Goal: Task Accomplishment & Management: Use online tool/utility

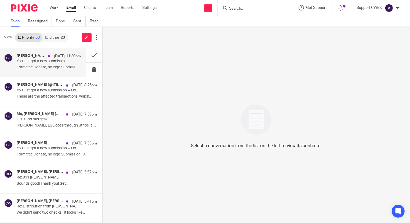
click at [32, 67] on p "Form title Donate, no logo Submission ID..." at bounding box center [49, 67] width 64 height 5
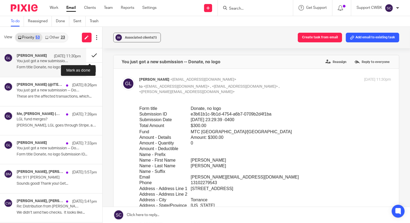
click at [90, 56] on button at bounding box center [94, 55] width 16 height 14
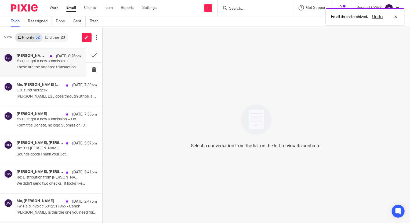
click at [35, 64] on div "Gary (@ITEM) Lent, Gary Lent Oct 13 8:26pm You just got a new submission -- Don…" at bounding box center [49, 63] width 64 height 18
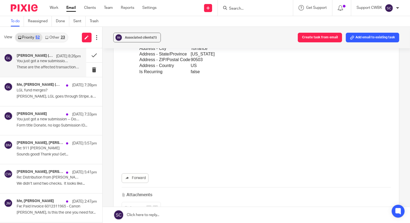
scroll to position [585, 0]
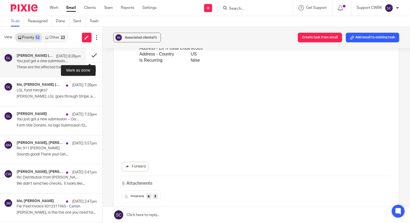
click at [89, 55] on button at bounding box center [94, 55] width 16 height 14
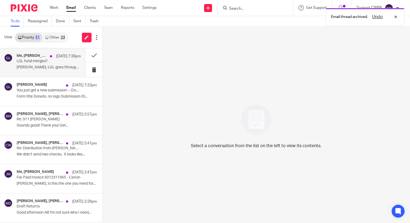
click at [38, 63] on p "LGL fund merges?" at bounding box center [42, 61] width 51 height 5
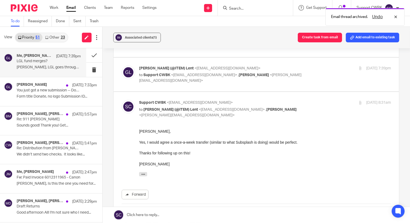
scroll to position [195, 0]
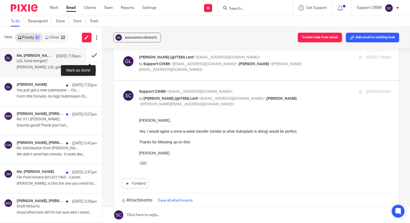
click at [89, 55] on button at bounding box center [94, 55] width 16 height 14
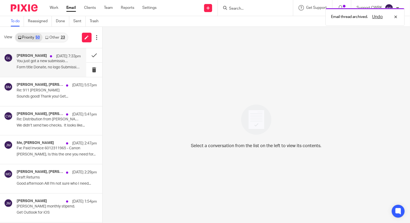
click at [42, 62] on p "You just got a new submission -- Donate, no logo" at bounding box center [42, 61] width 51 height 5
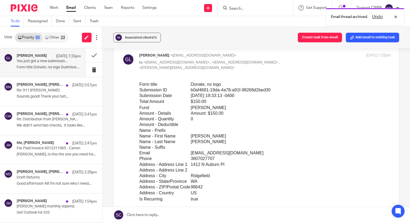
scroll to position [49, 0]
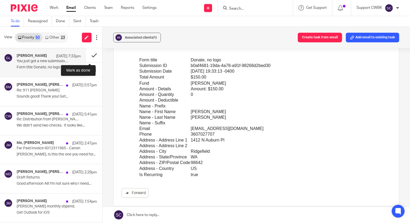
click at [89, 57] on button at bounding box center [94, 55] width 16 height 14
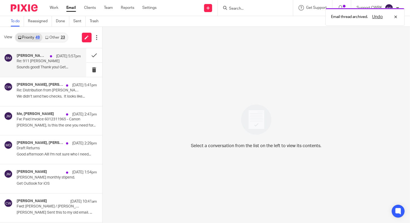
click at [28, 68] on p "Sounds good! Thank you! Get..." at bounding box center [49, 67] width 64 height 5
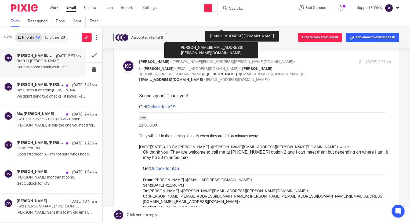
scroll to position [805, 0]
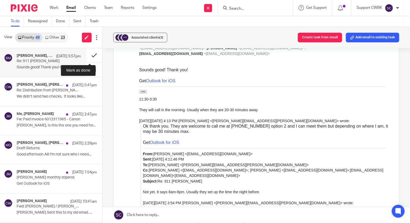
click at [89, 56] on button at bounding box center [94, 55] width 16 height 14
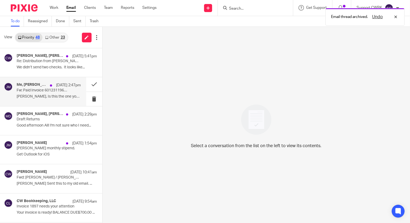
click at [36, 97] on p "Tim, Is this the one you need for..." at bounding box center [49, 96] width 64 height 5
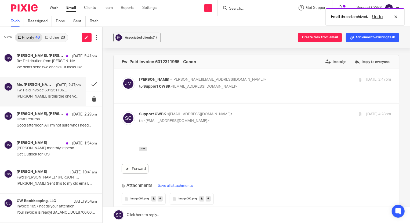
scroll to position [0, 0]
click at [143, 149] on icon "button" at bounding box center [143, 149] width 4 height 4
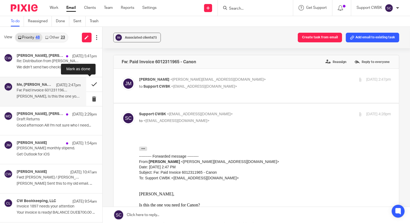
click at [90, 83] on button at bounding box center [94, 84] width 16 height 14
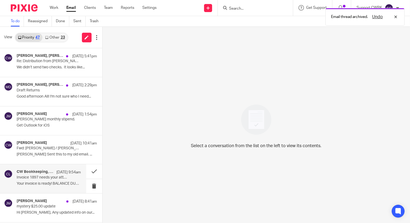
click at [43, 178] on p "Invoice 1897 needs your attention" at bounding box center [42, 177] width 51 height 5
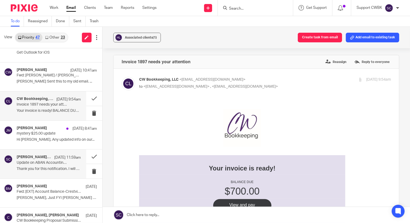
scroll to position [97, 0]
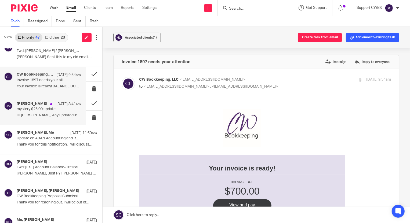
click at [39, 108] on p "mystery $25.00 update" at bounding box center [42, 109] width 51 height 5
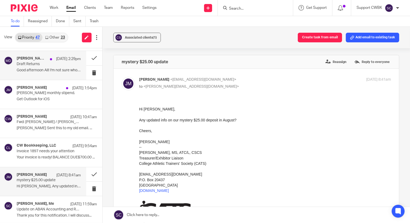
scroll to position [24, 0]
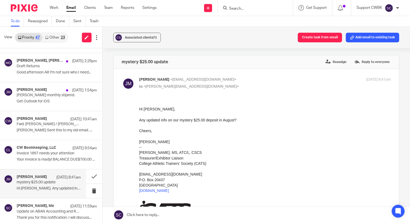
click at [50, 37] on link "Other 23" at bounding box center [54, 37] width 25 height 9
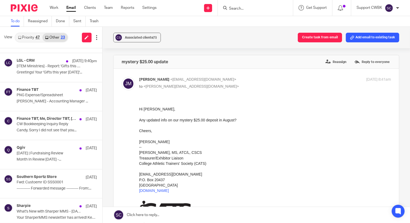
scroll to position [0, 0]
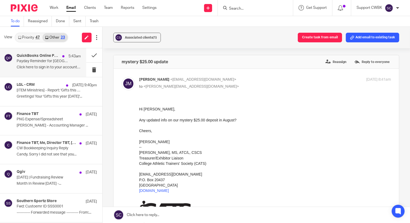
click at [42, 66] on p "Click here to sign in to your account. ..." at bounding box center [49, 67] width 64 height 5
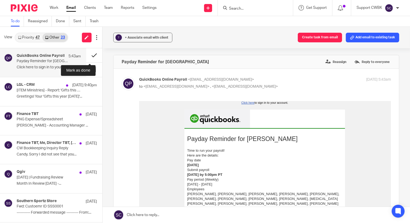
click at [89, 56] on button at bounding box center [94, 55] width 16 height 14
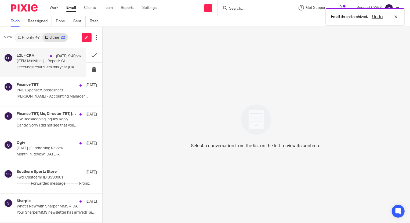
click at [42, 62] on p "[ITEM Ministries] - Report: 'Gifts this year 2025-10-13' is complete." at bounding box center [42, 61] width 51 height 5
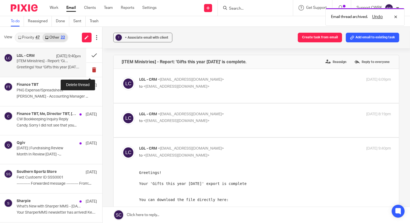
click at [90, 69] on button at bounding box center [94, 70] width 16 height 14
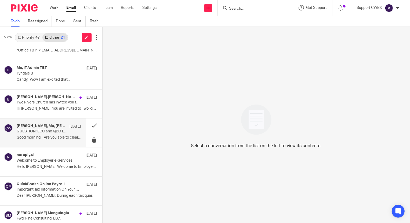
scroll to position [341, 0]
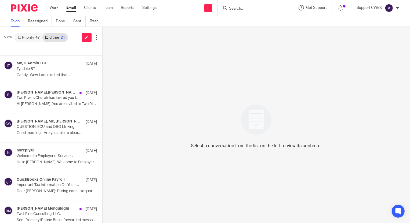
click at [25, 37] on link "Priority 47" at bounding box center [28, 37] width 27 height 9
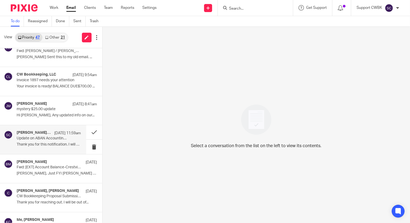
scroll to position [122, 0]
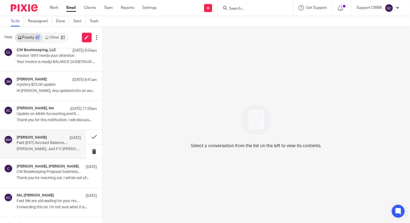
click at [36, 142] on p "Fwd: [EXT] Account Balance-Crestview 400 LLC" at bounding box center [42, 143] width 51 height 5
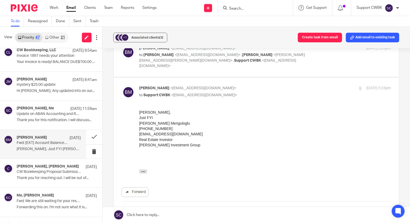
scroll to position [73, 0]
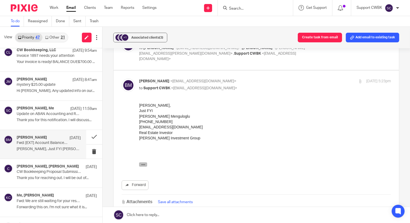
click at [141, 165] on icon "button" at bounding box center [143, 165] width 4 height 4
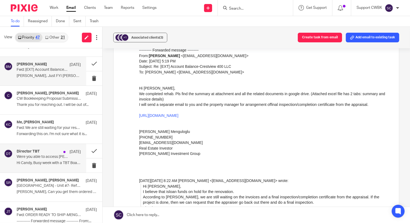
scroll to position [219, 0]
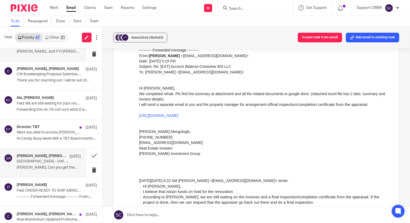
click at [32, 159] on p "[GEOGRAPHIC_DATA] - Unit #7- Refrigerator and Dryer" at bounding box center [42, 161] width 51 height 5
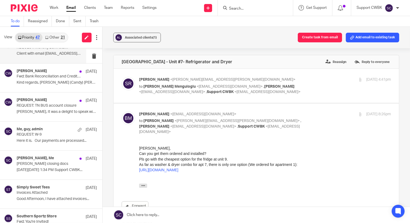
scroll to position [488, 0]
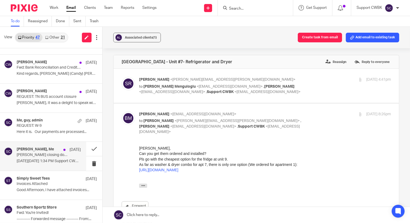
click at [32, 154] on p "Scheel closing docs" at bounding box center [42, 155] width 51 height 5
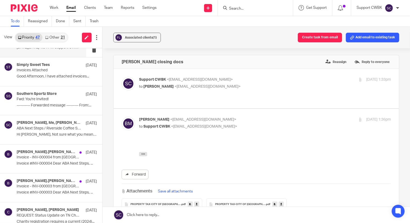
scroll to position [610, 0]
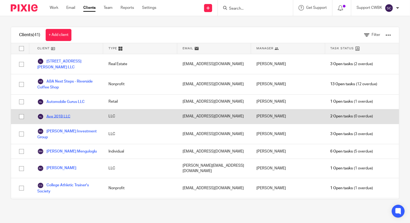
click at [59, 115] on link "Ave 201B LLC" at bounding box center [53, 117] width 33 height 6
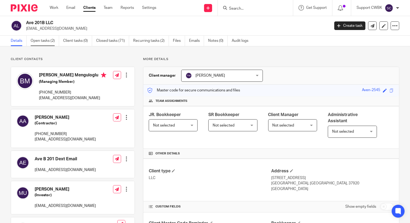
click at [43, 41] on link "Open tasks (2)" at bounding box center [45, 41] width 28 height 10
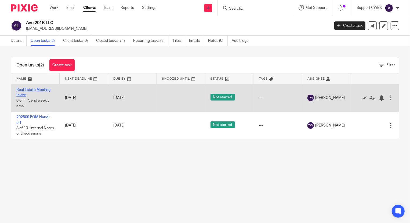
click at [38, 89] on link "Real Estate Meeting Invite" at bounding box center [33, 92] width 34 height 9
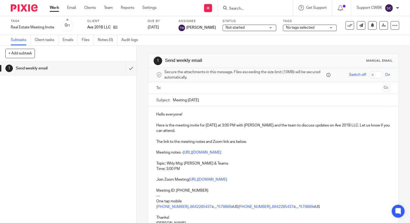
click at [181, 86] on input "text" at bounding box center [273, 88] width 214 height 6
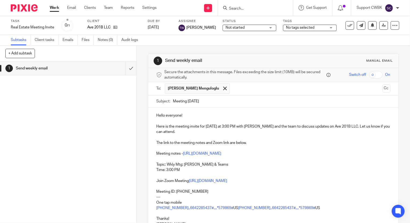
click at [232, 89] on input "text" at bounding box center [306, 88] width 148 height 10
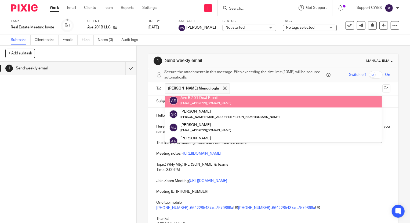
scroll to position [24, 0]
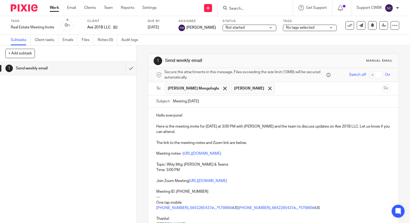
click at [277, 87] on input "text" at bounding box center [328, 88] width 102 height 10
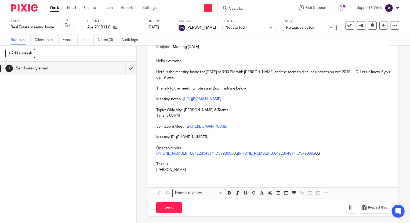
scroll to position [56, 0]
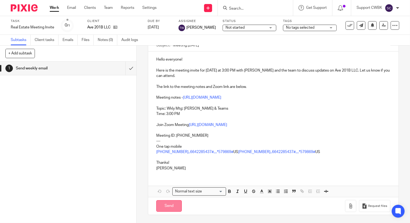
click at [169, 207] on input "Send" at bounding box center [168, 206] width 25 height 12
type input "Sent"
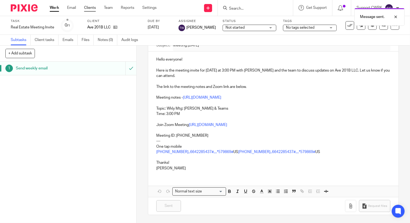
click at [88, 7] on link "Clients" at bounding box center [90, 7] width 12 height 5
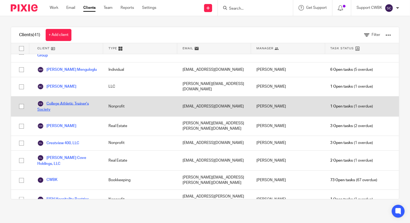
scroll to position [97, 0]
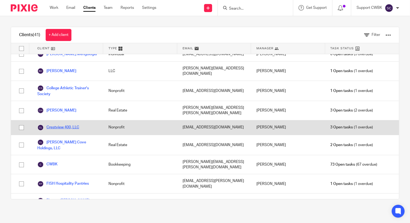
click at [65, 125] on link "Crestview 400, LLC" at bounding box center [58, 128] width 42 height 6
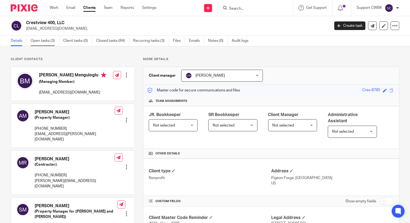
click at [43, 41] on link "Open tasks (3)" at bounding box center [45, 41] width 28 height 10
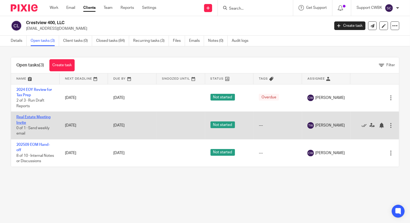
click at [42, 118] on link "Real Estate Meeting Invite" at bounding box center [33, 119] width 34 height 9
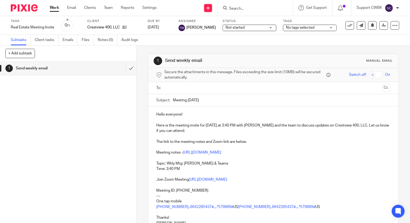
click at [182, 88] on input "text" at bounding box center [273, 88] width 214 height 6
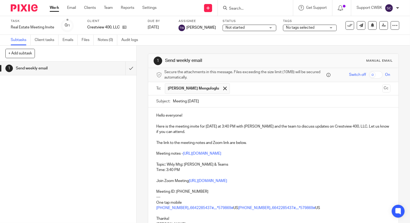
click at [232, 88] on input "text" at bounding box center [306, 88] width 148 height 10
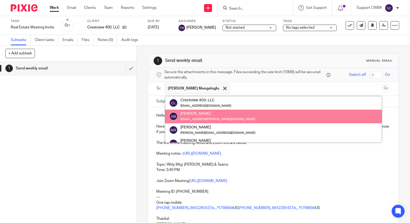
scroll to position [24, 0]
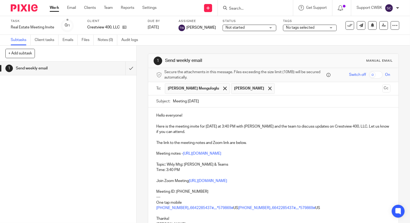
click at [345, 127] on p "Here is the meeting invite for today at 3:40 PM with Baran and the team to disc…" at bounding box center [273, 129] width 234 height 11
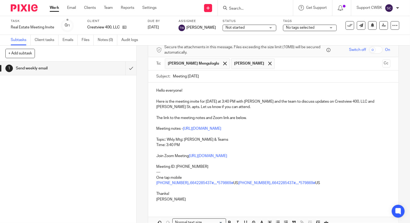
scroll to position [56, 0]
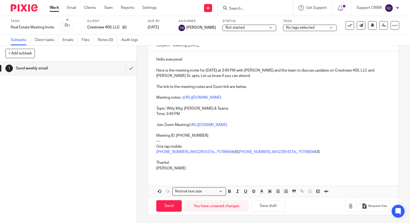
click at [223, 71] on p "Here is the meeting invite for today at 3:40 PM with Baran and the team to disc…" at bounding box center [273, 73] width 234 height 11
click at [163, 207] on input "Send" at bounding box center [168, 206] width 25 height 12
type input "Sent"
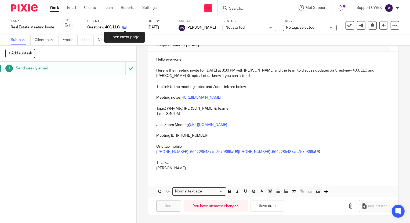
click at [124, 27] on icon at bounding box center [124, 27] width 4 height 4
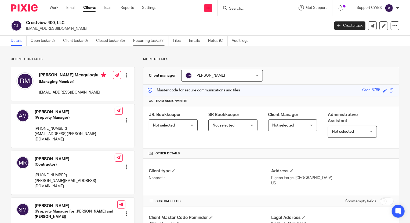
click at [152, 43] on link "Recurring tasks (3)" at bounding box center [151, 41] width 36 height 10
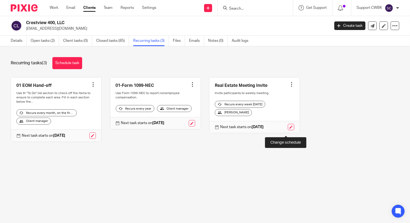
click at [288, 130] on link at bounding box center [291, 127] width 6 height 6
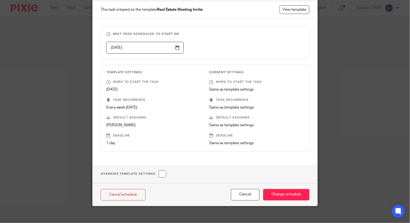
scroll to position [42, 0]
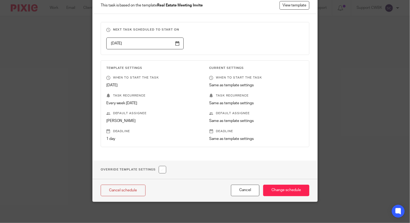
click at [162, 169] on input "checkbox" at bounding box center [163, 170] width 8 height 8
checkbox input "true"
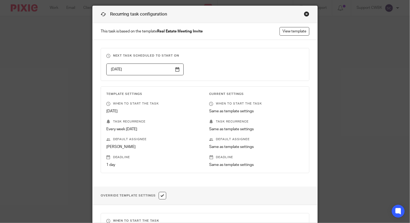
scroll to position [0, 0]
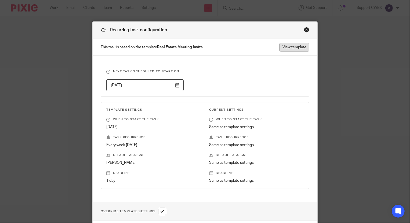
click at [288, 47] on link "View template" at bounding box center [294, 47] width 30 height 9
click at [304, 29] on div "Close this dialog window" at bounding box center [306, 29] width 5 height 5
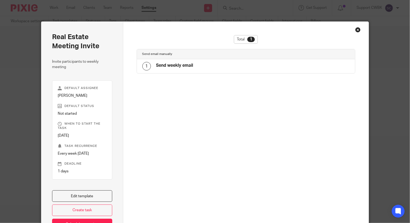
scroll to position [39, 0]
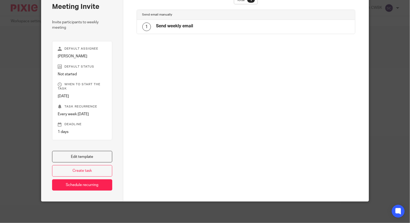
click at [180, 23] on div "1 Send weekly email" at bounding box center [167, 27] width 51 height 9
click at [80, 156] on link "Edit template" at bounding box center [82, 157] width 60 height 12
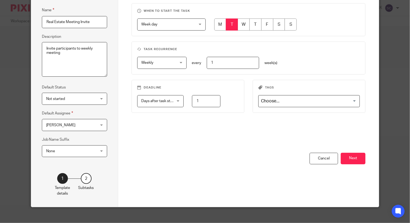
scroll to position [51, 0]
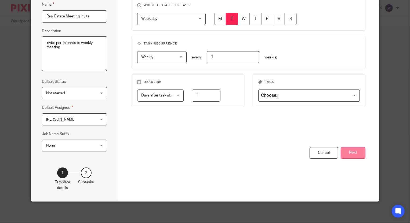
click at [352, 152] on button "Next" at bounding box center [353, 153] width 25 height 12
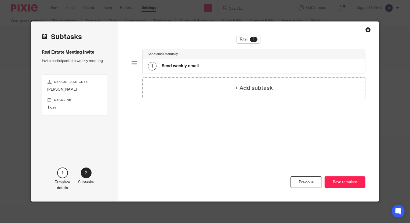
scroll to position [0, 0]
click at [204, 64] on div "1 Send weekly email" at bounding box center [253, 66] width 223 height 14
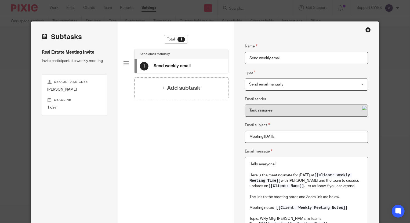
click at [367, 30] on div "Close this dialog window" at bounding box center [367, 29] width 5 height 5
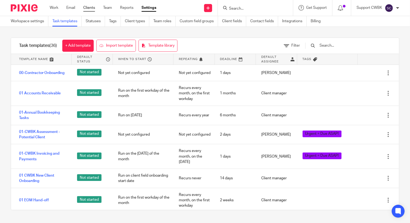
click at [87, 8] on link "Clients" at bounding box center [89, 7] width 12 height 5
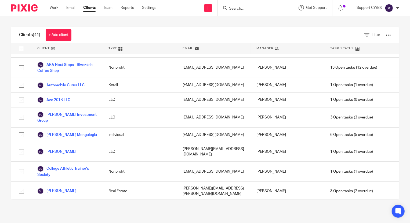
scroll to position [49, 0]
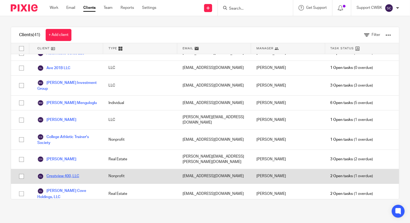
click at [67, 173] on link "Crestview 400, LLC" at bounding box center [58, 176] width 42 height 6
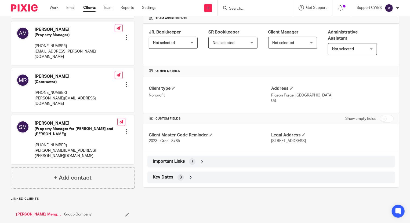
scroll to position [97, 0]
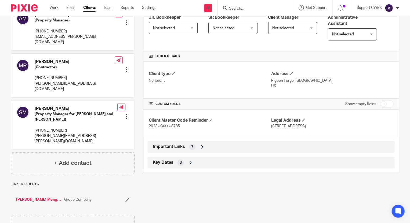
click at [199, 147] on icon at bounding box center [201, 146] width 5 height 5
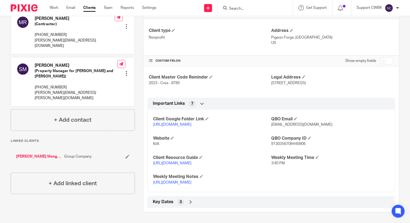
scroll to position [157, 0]
click at [189, 202] on icon at bounding box center [190, 202] width 5 height 5
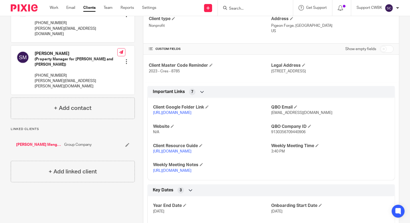
scroll to position [152, 0]
click at [316, 148] on span at bounding box center [316, 145] width 3 height 3
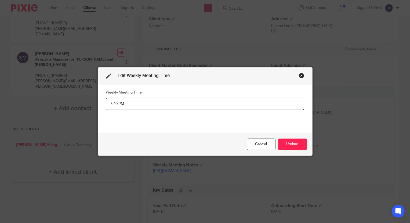
click at [112, 102] on input "3:40 PM" at bounding box center [205, 104] width 198 height 12
type input "3:30 PM"
click at [288, 141] on button "Update" at bounding box center [292, 145] width 29 height 12
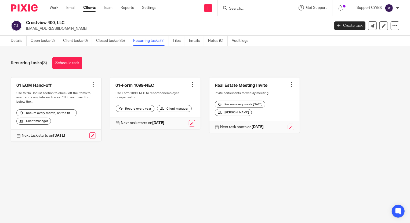
click at [86, 7] on link "Clients" at bounding box center [89, 7] width 12 height 5
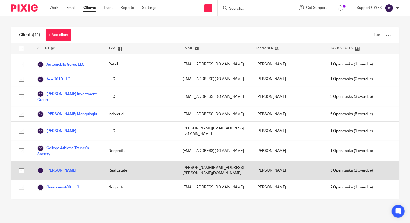
scroll to position [49, 0]
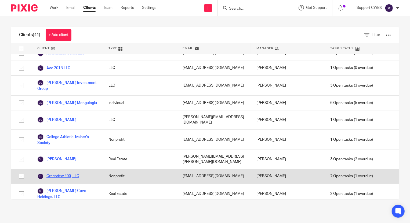
click at [60, 173] on link "Crestview 400, LLC" at bounding box center [58, 176] width 42 height 6
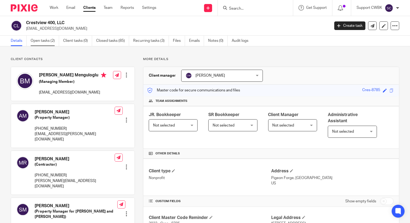
click at [43, 43] on link "Open tasks (2)" at bounding box center [45, 41] width 28 height 10
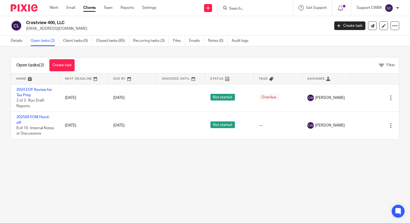
click at [89, 9] on link "Clients" at bounding box center [89, 7] width 12 height 5
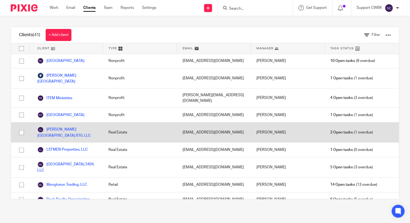
scroll to position [366, 0]
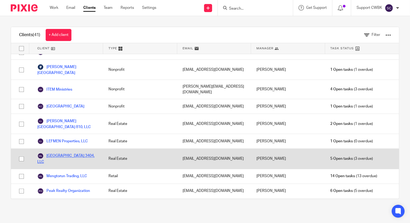
click at [65, 153] on link "[GEOGRAPHIC_DATA] 3404, LLC" at bounding box center [67, 159] width 60 height 12
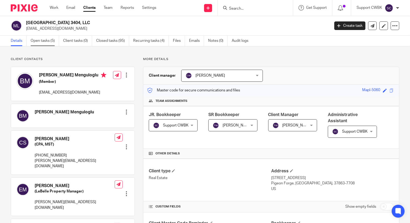
click at [41, 38] on link "Open tasks (5)" at bounding box center [45, 41] width 28 height 10
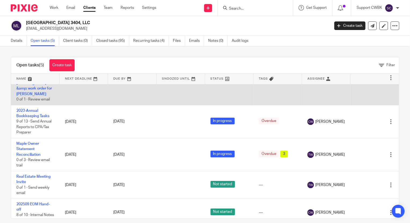
scroll to position [41, 0]
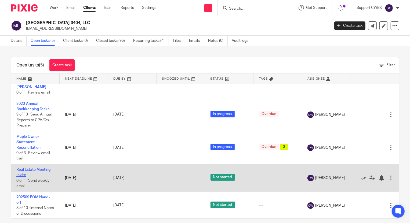
click at [39, 169] on link "Real Estate Meeting Invite" at bounding box center [33, 172] width 34 height 9
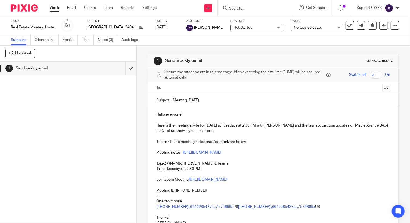
click at [181, 89] on input "text" at bounding box center [273, 88] width 214 height 6
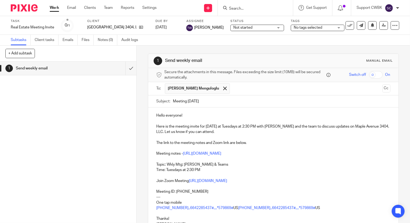
click at [232, 87] on input "text" at bounding box center [306, 88] width 148 height 10
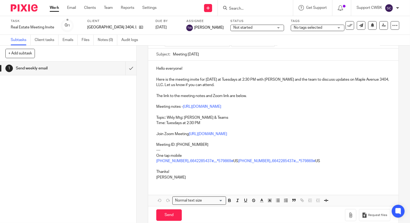
scroll to position [56, 0]
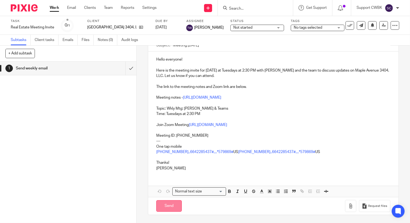
click at [167, 207] on input "Send" at bounding box center [168, 206] width 25 height 12
type input "Sent"
